Goal: Use online tool/utility: Utilize a website feature to perform a specific function

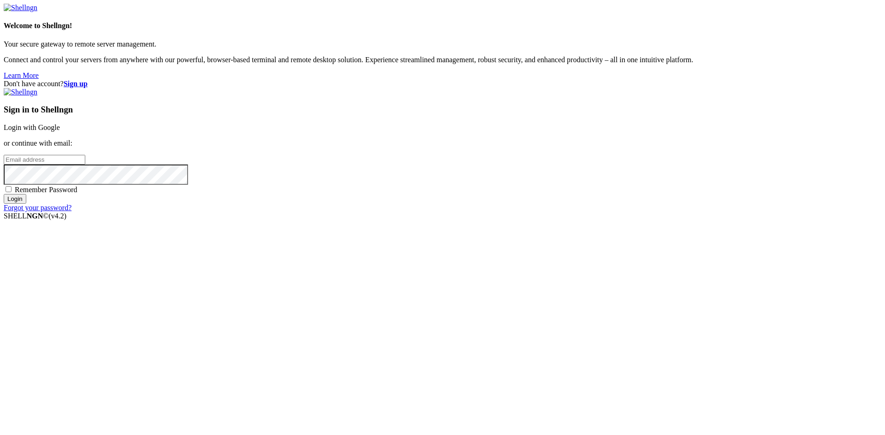
click at [85, 165] on input "email" at bounding box center [45, 160] width 82 height 10
type input "[EMAIL_ADDRESS][DOMAIN_NAME]"
click at [4, 194] on input "Login" at bounding box center [15, 199] width 23 height 10
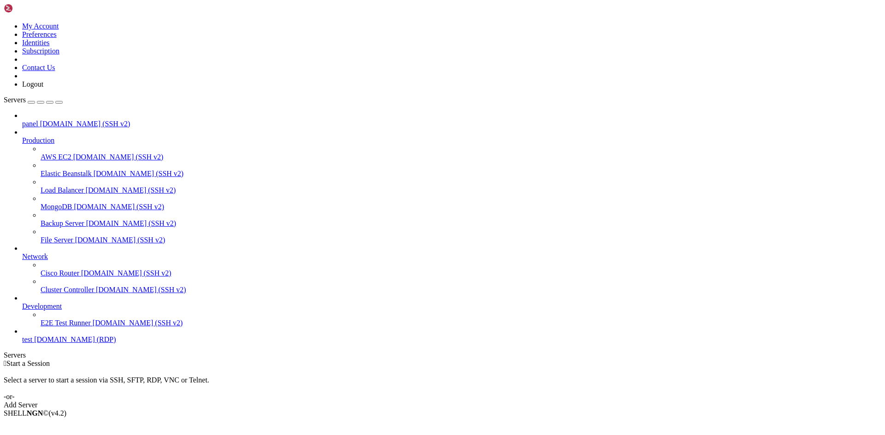
click at [22, 344] on link "test [DOMAIN_NAME] (RDP)" at bounding box center [451, 339] width 859 height 8
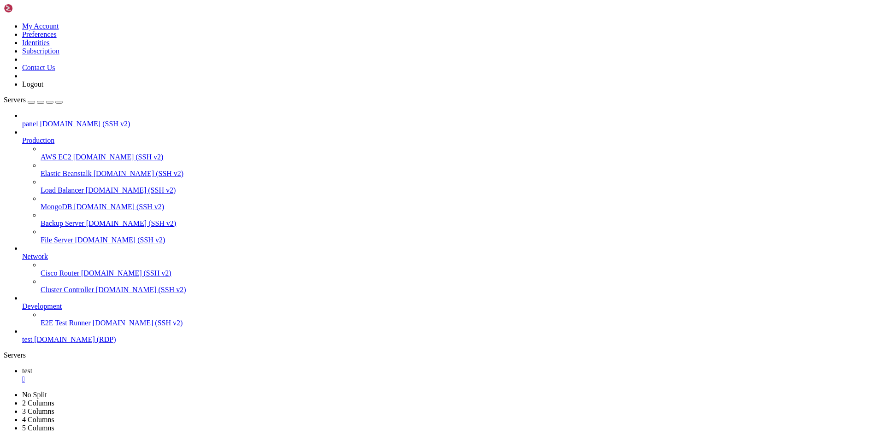
click at [73, 344] on link "test [DOMAIN_NAME] (RDP)" at bounding box center [451, 339] width 859 height 8
click at [150, 375] on div "" at bounding box center [451, 379] width 859 height 8
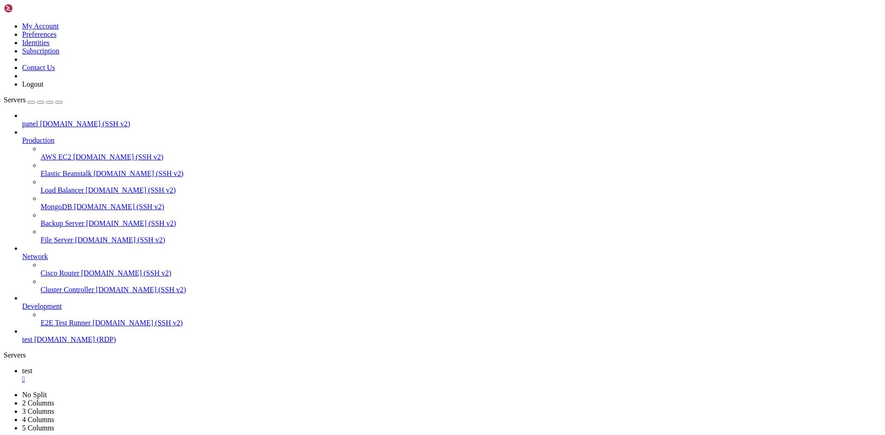
drag, startPoint x: 636, startPoint y: 263, endPoint x: 570, endPoint y: 249, distance: 67.3
drag, startPoint x: 350, startPoint y: 609, endPoint x: 340, endPoint y: 606, distance: 10.4
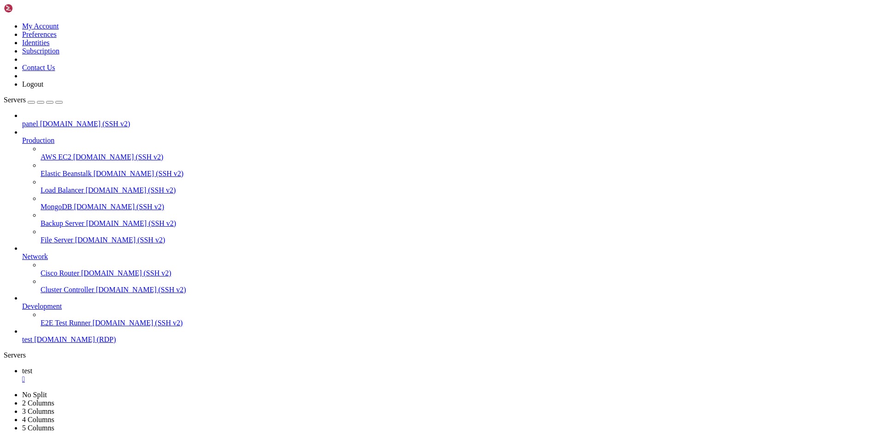
drag, startPoint x: 340, startPoint y: 606, endPoint x: 330, endPoint y: 611, distance: 10.7
